Goal: Task Accomplishment & Management: Complete application form

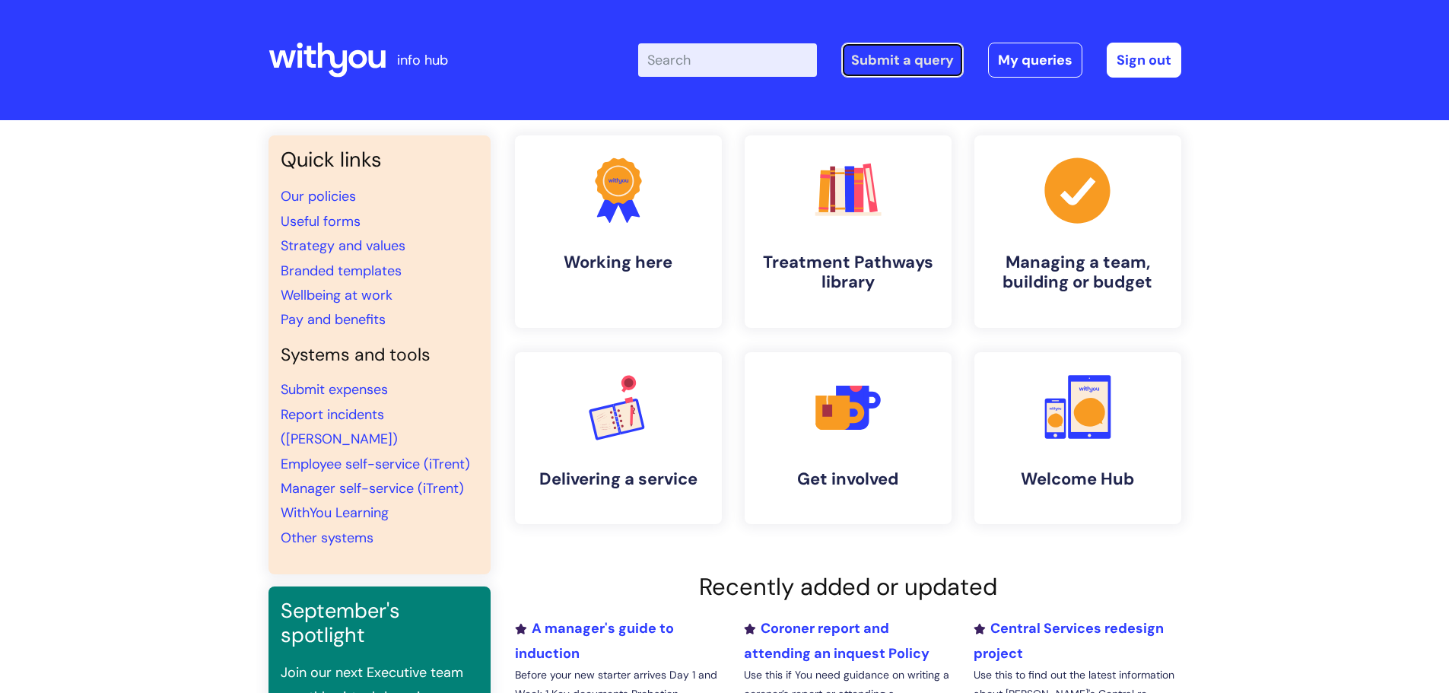
click at [901, 61] on link "Submit a query" at bounding box center [902, 60] width 122 height 35
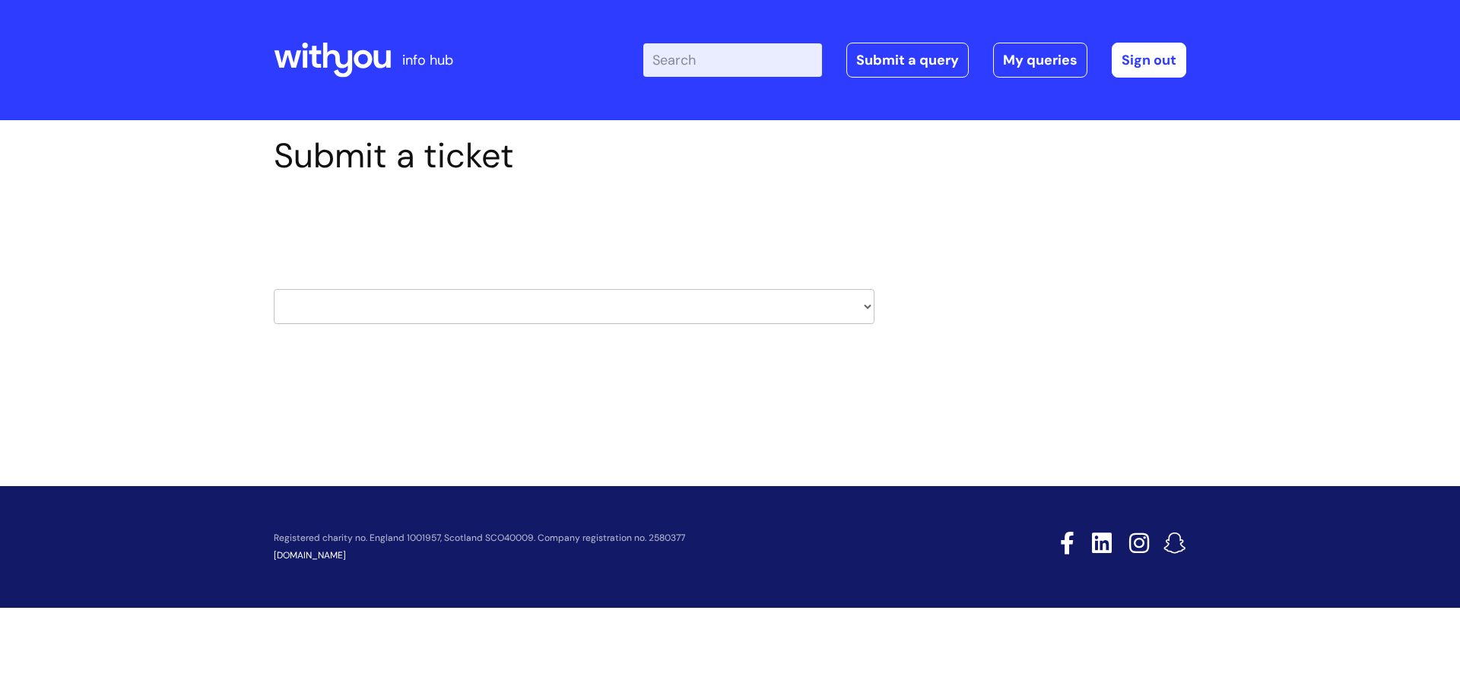
click at [869, 304] on select "HR / People IT and Support Clinical Drug Alerts Finance Accounts Data Support T…" at bounding box center [574, 306] width 601 height 35
select select "it_and_support"
click at [274, 289] on select "HR / People IT and Support Clinical Drug Alerts Finance Accounts Data Support T…" at bounding box center [574, 306] width 601 height 35
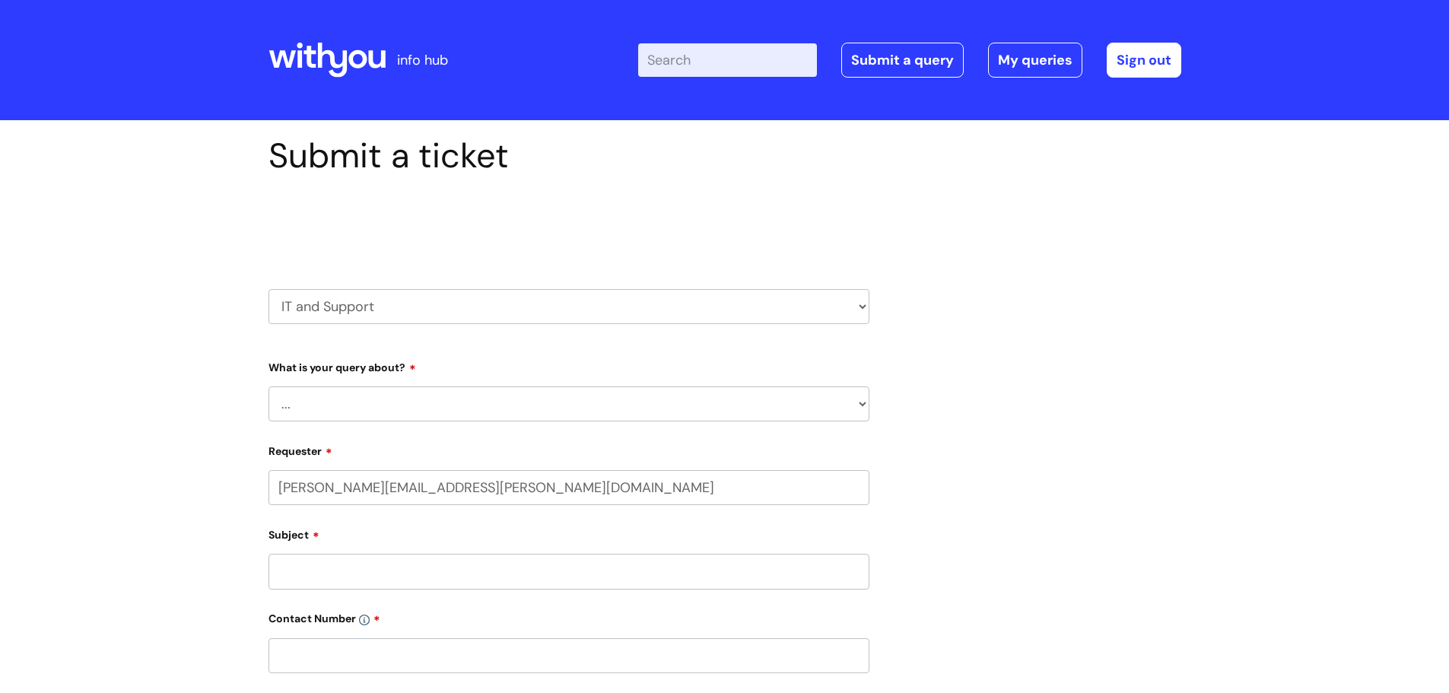
click at [864, 405] on select "... Mobile Phone Reset & MFA Accounts, Starters and Leavers IT Hardware issue I…" at bounding box center [568, 403] width 601 height 35
select select "System/software"
click at [268, 386] on select "... Mobile Phone Reset & MFA Accounts, Starters and Leavers IT Hardware issue I…" at bounding box center [568, 403] width 601 height 35
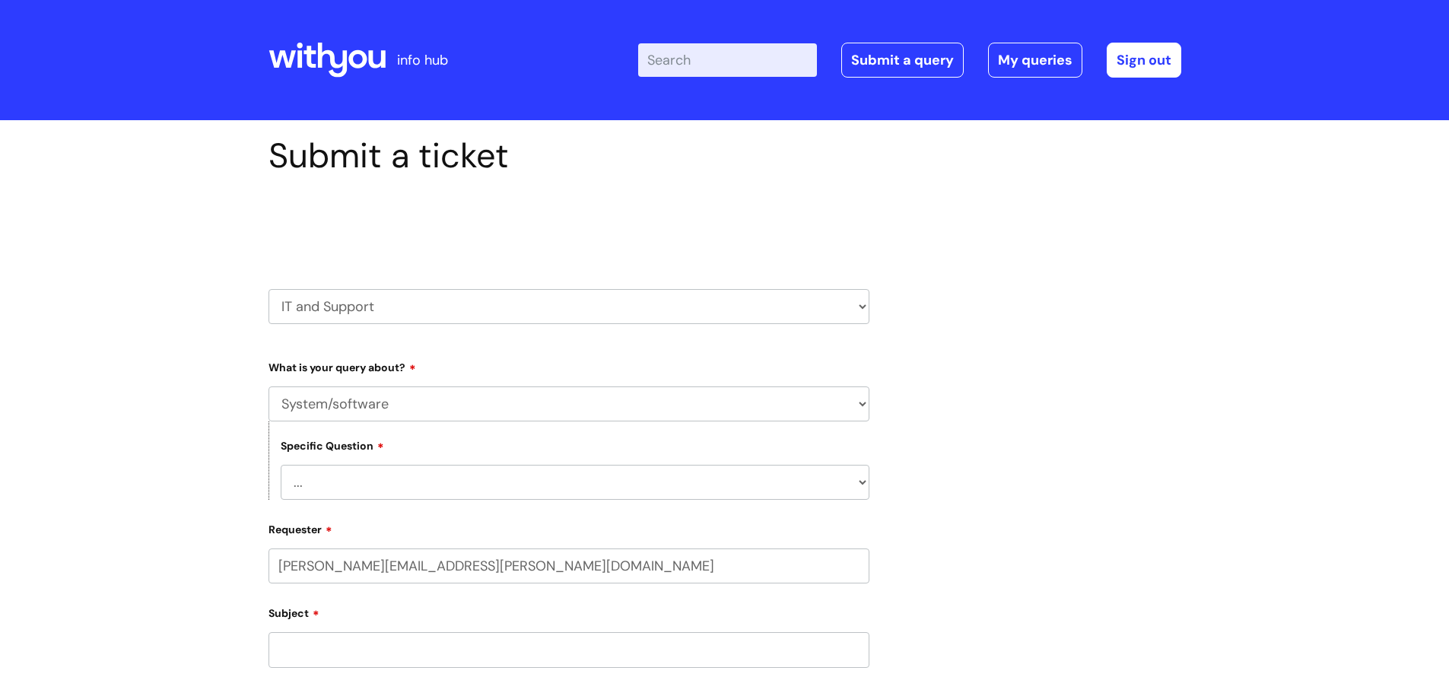
click at [863, 487] on select "... Halo PCMIS Iaptus NHS Email CJSM Email Mitel Another System Google (Workspa…" at bounding box center [575, 482] width 589 height 35
select select "IT Portal"
click at [281, 465] on select "... Halo PCMIS Iaptus NHS Email CJSM Email Mitel Another System Google (Workspa…" at bounding box center [575, 482] width 589 height 35
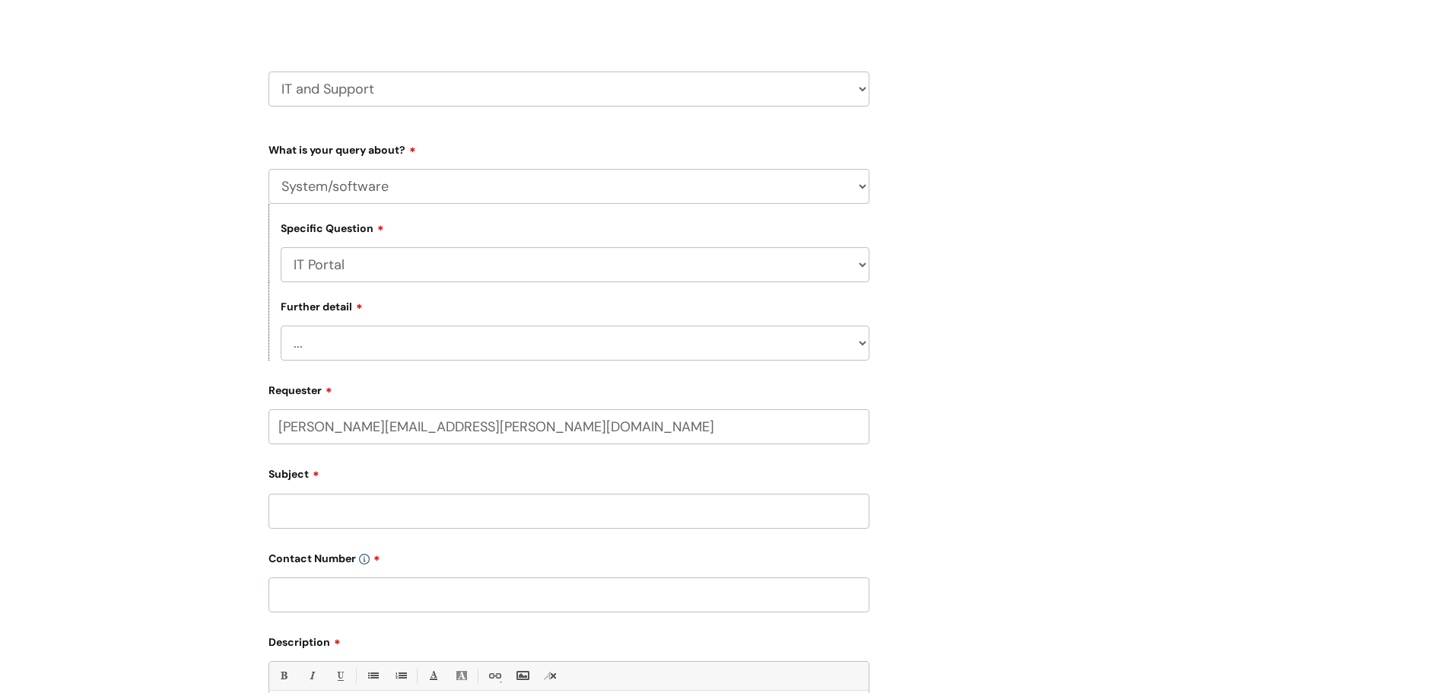
scroll to position [228, 0]
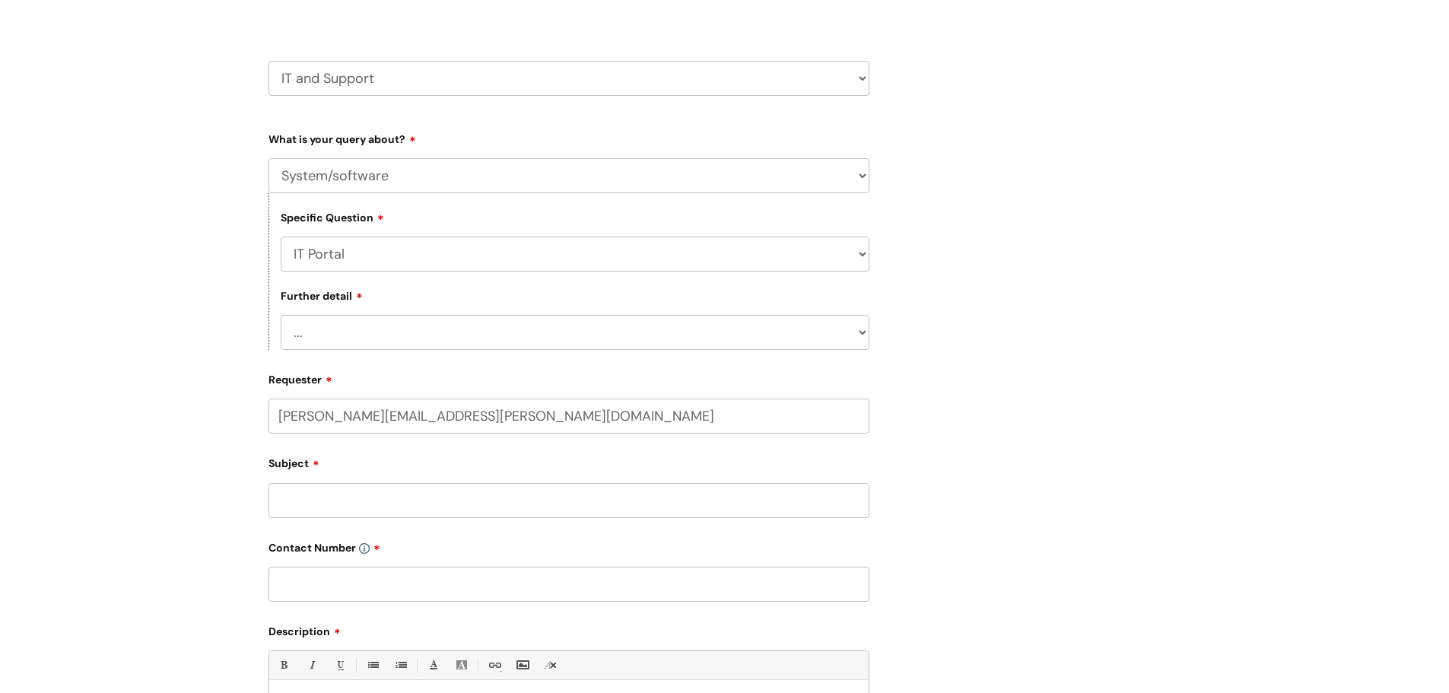
click at [863, 331] on select "... I need help logging in I’d like access to the IT Portal I’d like to add a p…" at bounding box center [575, 332] width 589 height 35
select select "I’ve got an issue with the IT Portal"
click at [281, 315] on select "... I need help logging in I’d like access to the IT Portal I’d like to add a p…" at bounding box center [575, 332] width 589 height 35
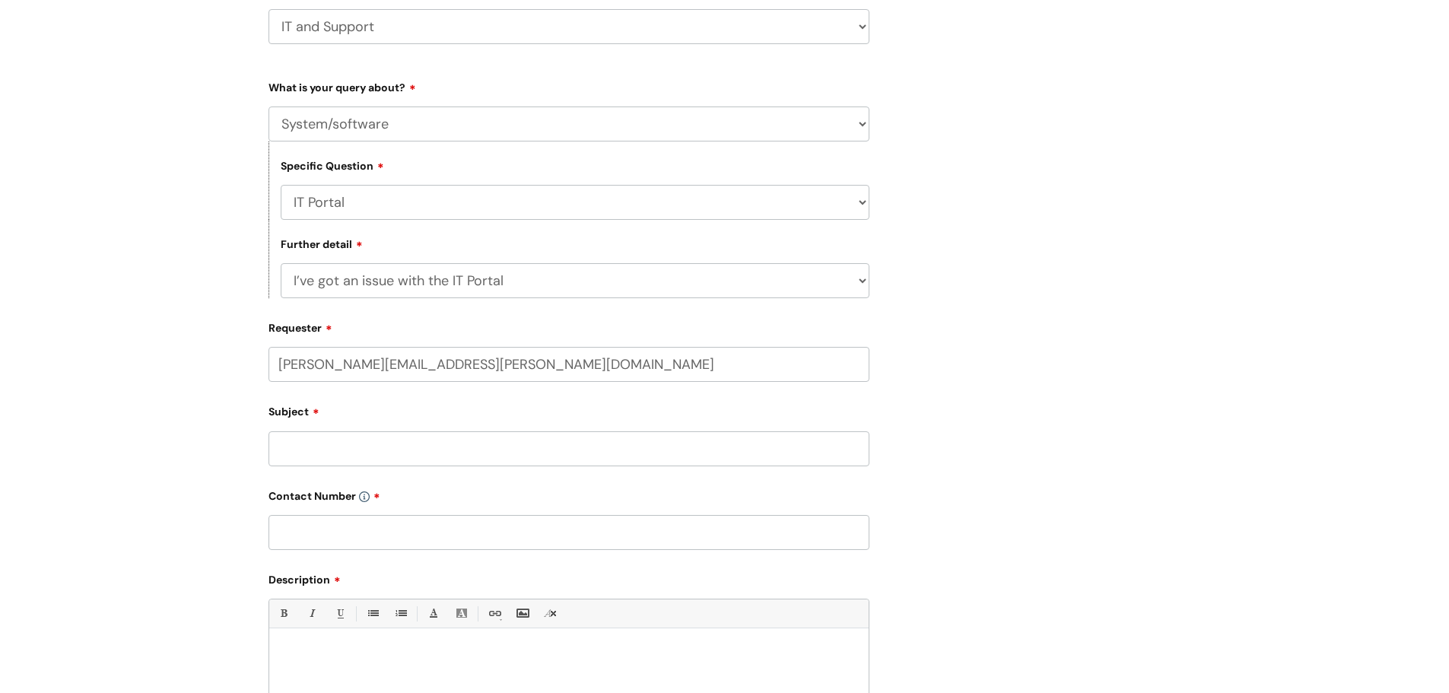
scroll to position [304, 0]
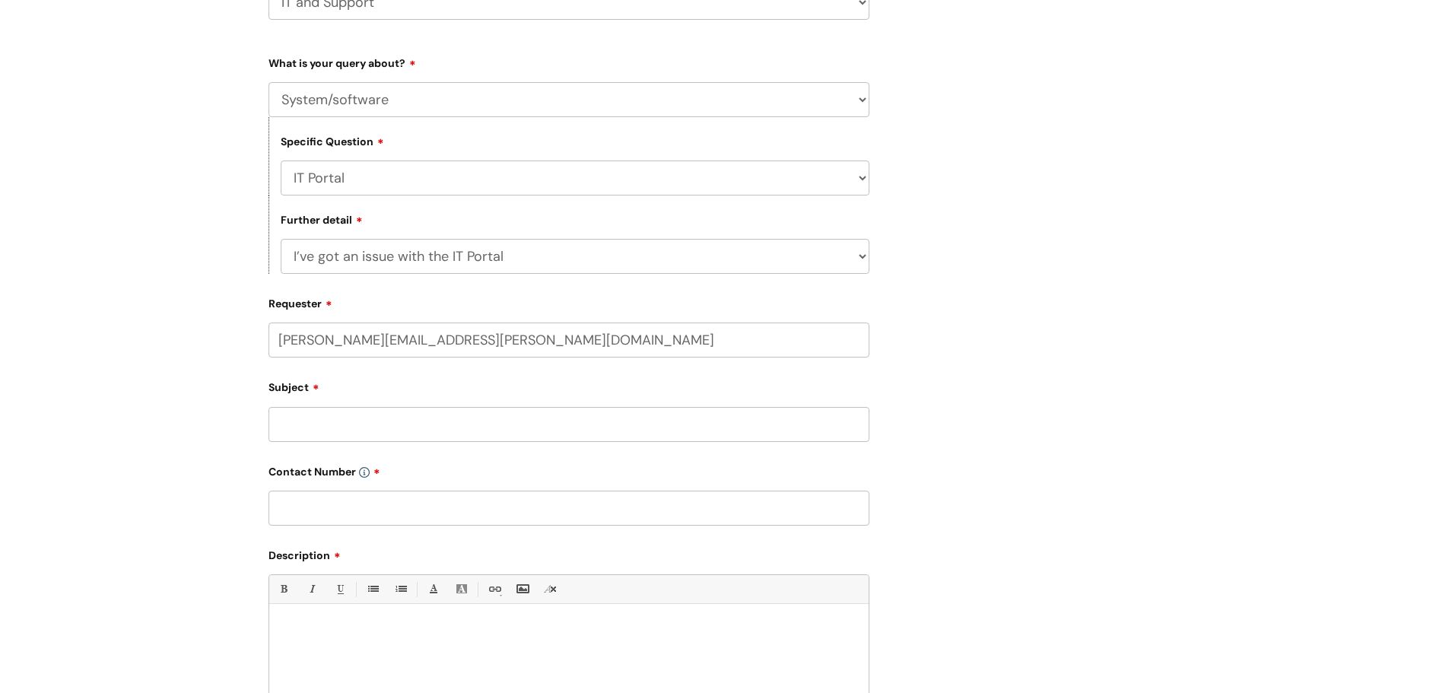
drag, startPoint x: 469, startPoint y: 427, endPoint x: 482, endPoint y: 427, distance: 12.9
click at [469, 427] on input "Subject" at bounding box center [568, 424] width 601 height 35
type input "Can't log into IT portal"
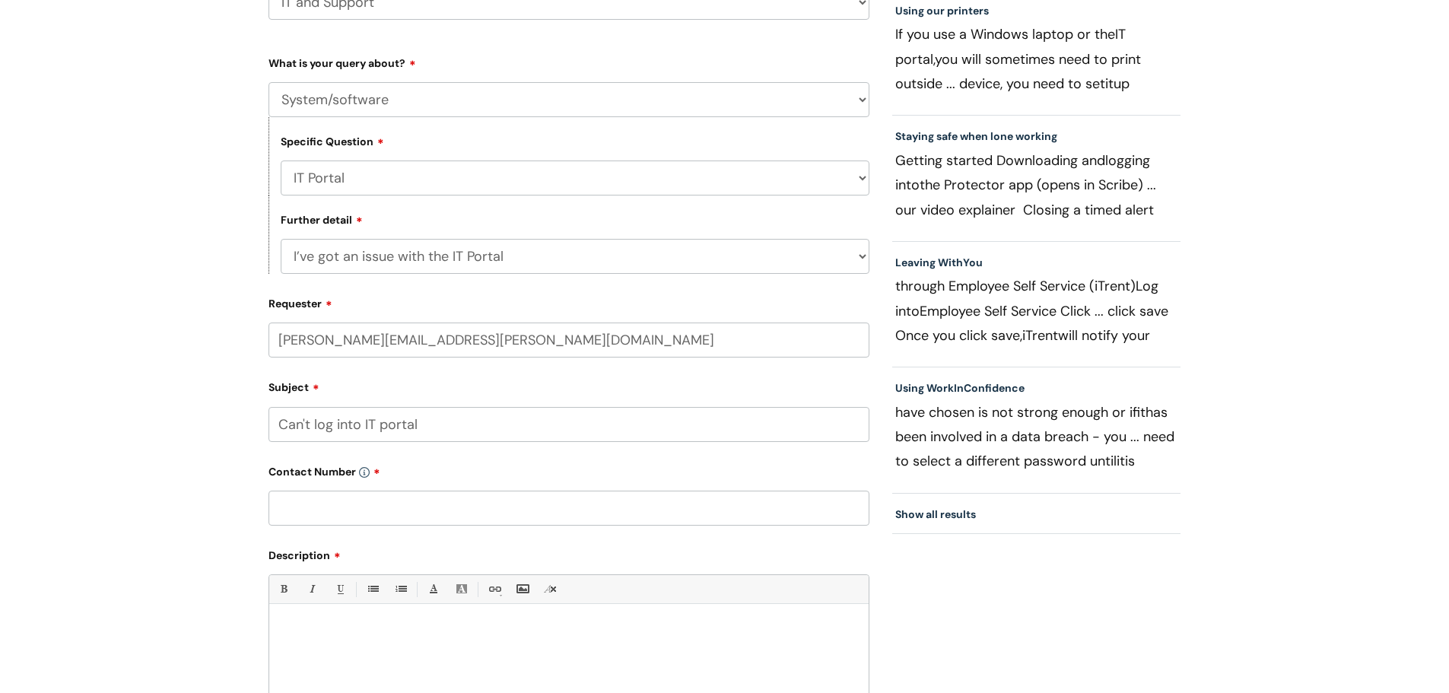
click at [402, 501] on input "text" at bounding box center [568, 508] width 601 height 35
type input "07580350724"
click at [311, 614] on div at bounding box center [568, 664] width 599 height 105
click at [287, 645] on p "I keep getting this error messag" at bounding box center [569, 644] width 576 height 14
click at [686, 645] on p "I was logged into the protal but it kicked me out and now I keep getting this e…" at bounding box center [569, 644] width 576 height 14
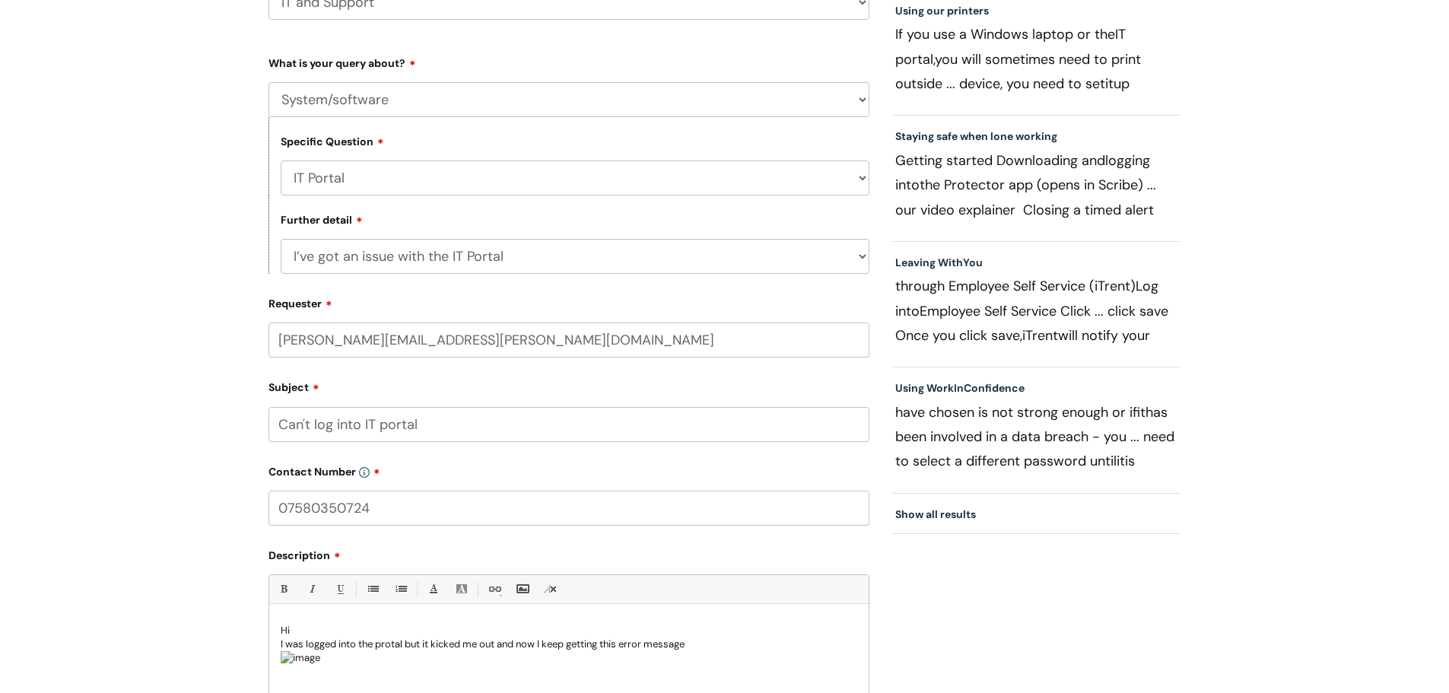
click at [384, 644] on p "I was logged into the protal but it kicked me out and now I keep getting this e…" at bounding box center [569, 644] width 576 height 14
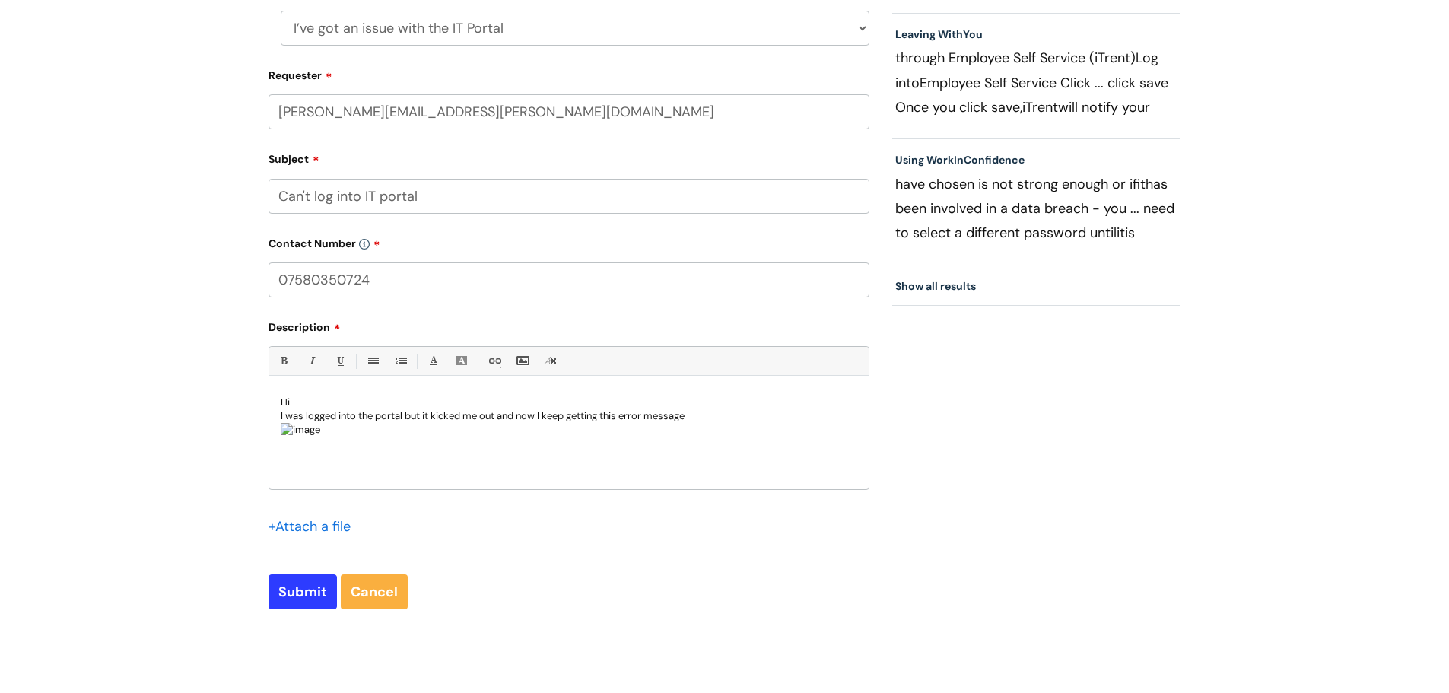
scroll to position [0, 0]
click at [728, 418] on p "I was logged into the portal but it kicked me out and now I keep getting this e…" at bounding box center [569, 416] width 576 height 14
click at [289, 587] on input "Submit" at bounding box center [302, 591] width 68 height 35
type input "Please Wait..."
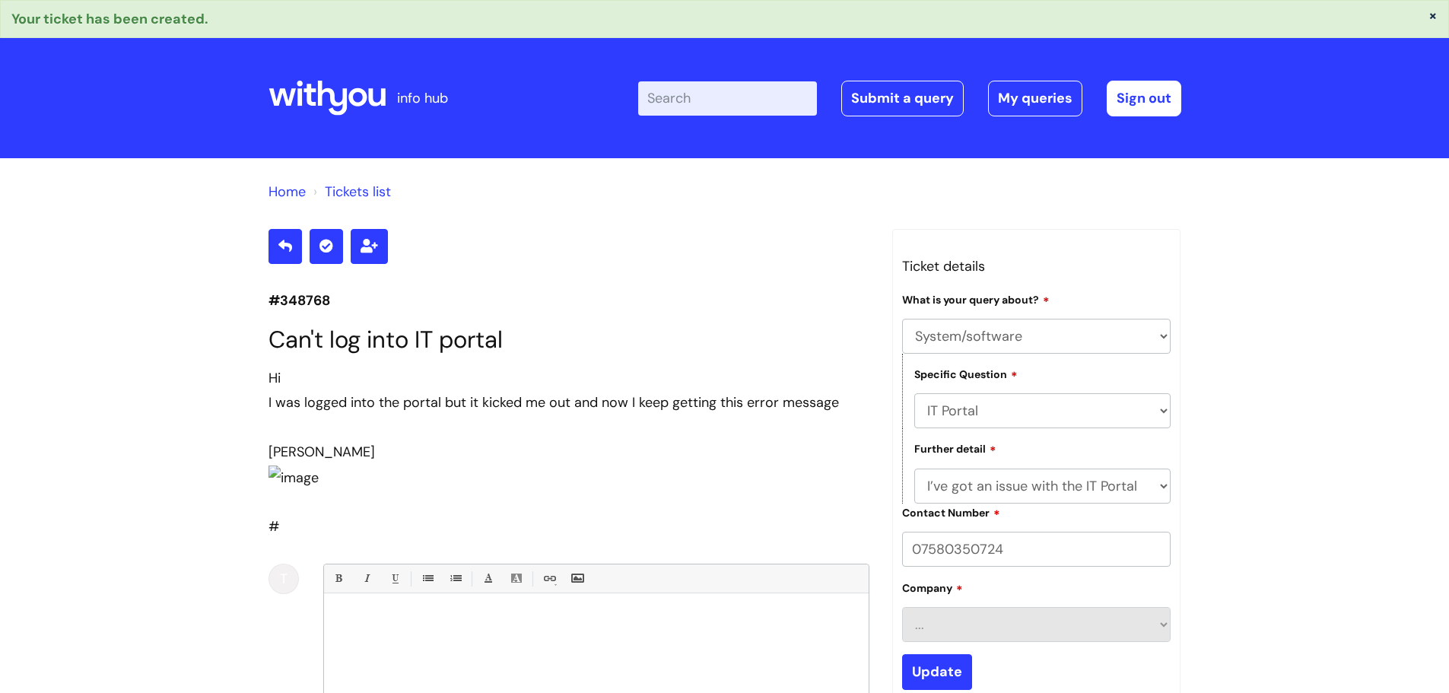
select select "System/software"
select select "IT Portal"
select select "I’ve got an issue with the IT Portal"
